Goal: Navigation & Orientation: Go to known website

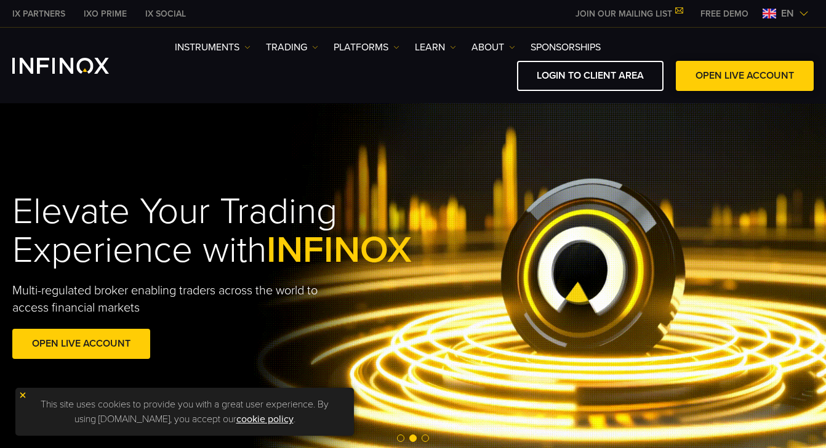
click at [744, 76] on span at bounding box center [744, 76] width 0 height 0
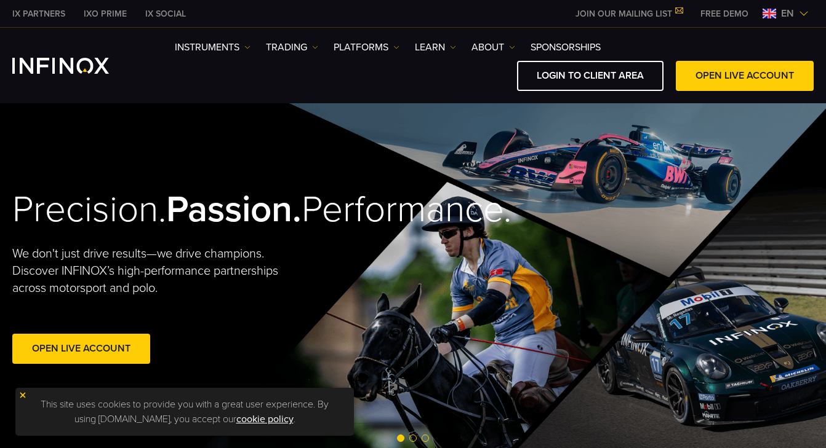
click at [620, 81] on link "LOGIN TO CLIENT AREA" at bounding box center [590, 76] width 146 height 30
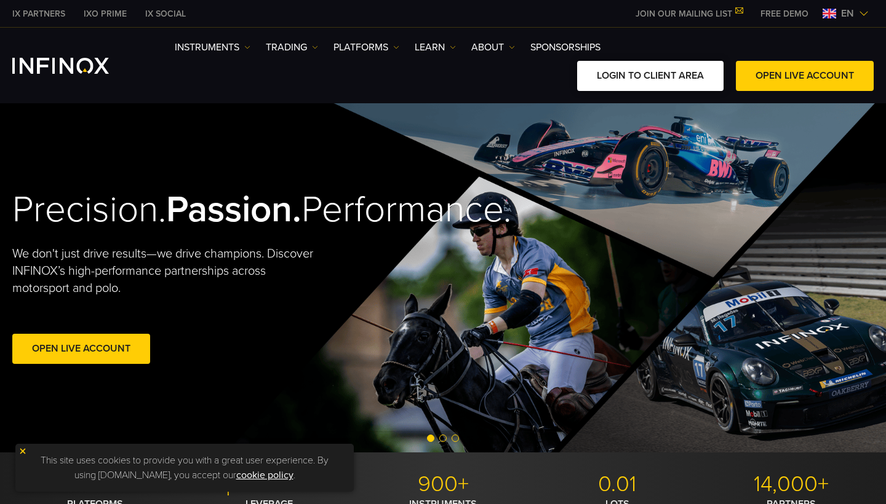
click at [653, 67] on link "LOGIN TO CLIENT AREA" at bounding box center [650, 76] width 146 height 30
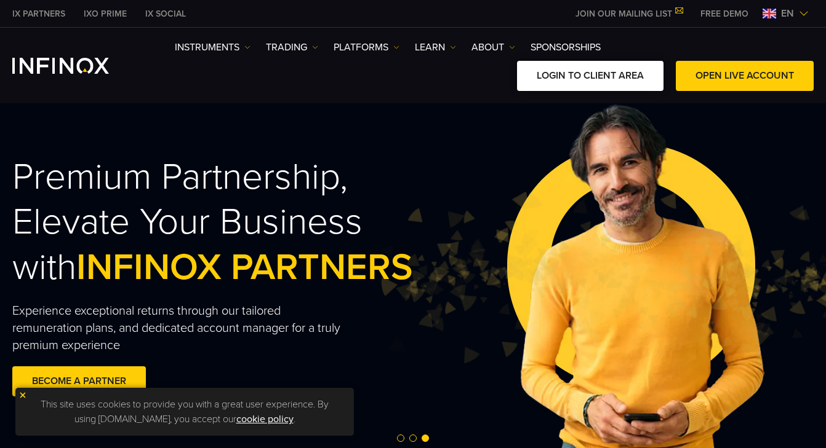
click at [578, 81] on link "LOGIN TO CLIENT AREA" at bounding box center [590, 76] width 146 height 30
